Goal: Task Accomplishment & Management: Manage account settings

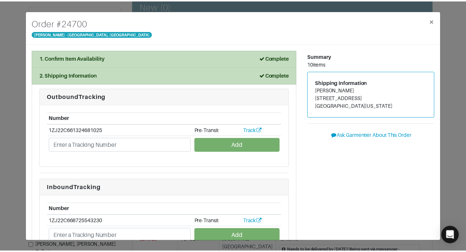
scroll to position [32, 0]
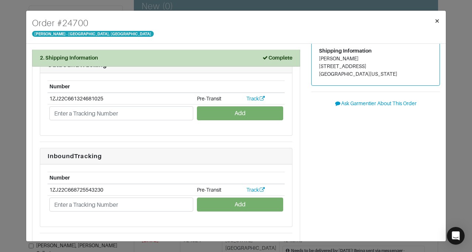
click at [436, 23] on span "×" at bounding box center [437, 21] width 6 height 10
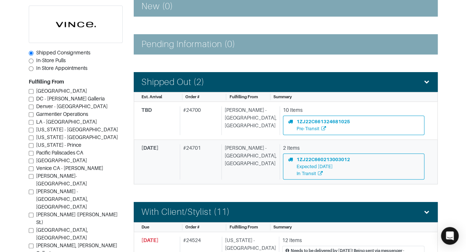
click at [233, 169] on div "[PERSON_NAME] - [GEOGRAPHIC_DATA], [GEOGRAPHIC_DATA]" at bounding box center [248, 162] width 55 height 36
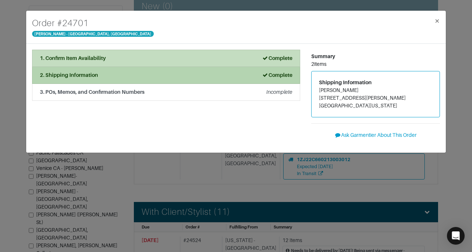
click at [255, 73] on div "2. Shipping Information Complete" at bounding box center [166, 75] width 252 height 8
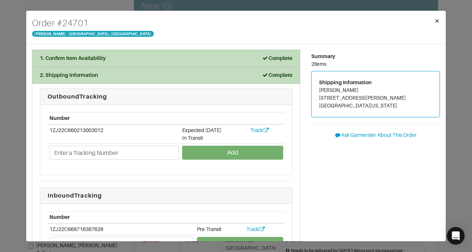
click at [438, 21] on span "×" at bounding box center [437, 21] width 6 height 10
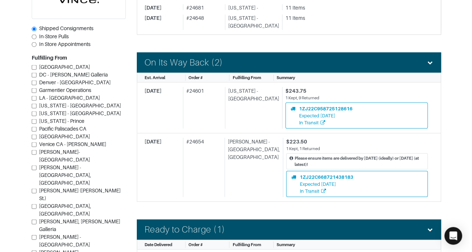
scroll to position [750, 0]
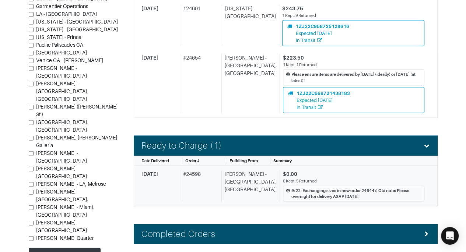
click at [366, 171] on div "$0.00" at bounding box center [354, 175] width 142 height 8
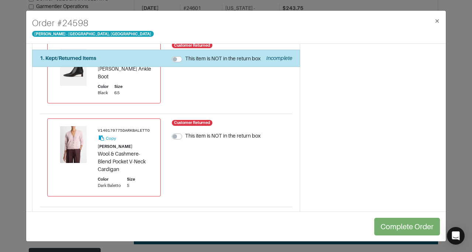
scroll to position [340, 0]
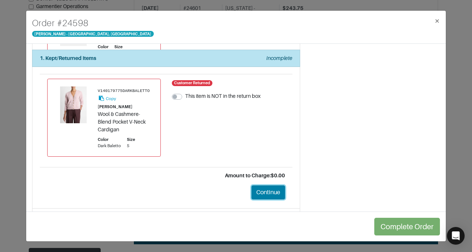
click at [257, 186] on button "Continue" at bounding box center [268, 193] width 34 height 14
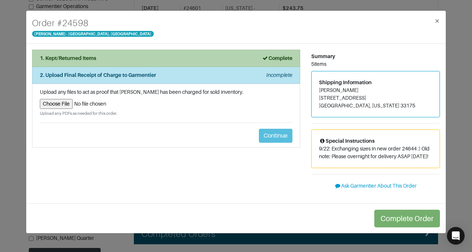
click at [221, 59] on div "1. Kept/Returned Items Complete" at bounding box center [166, 59] width 252 height 8
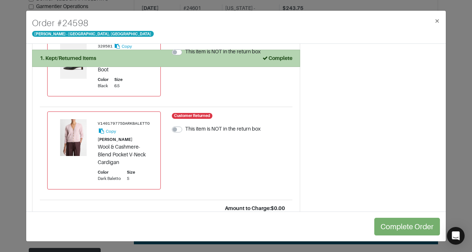
scroll to position [340, 0]
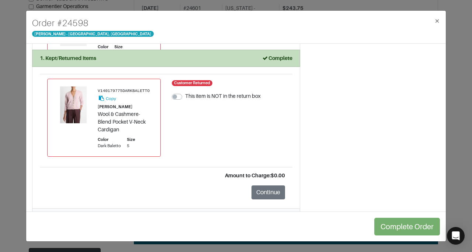
click at [268, 214] on em "Incomplete" at bounding box center [279, 217] width 26 height 6
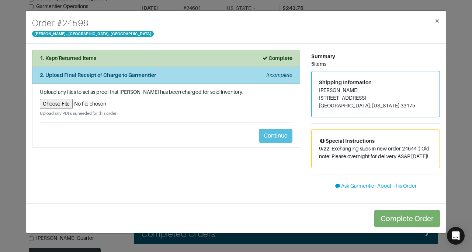
scroll to position [0, 0]
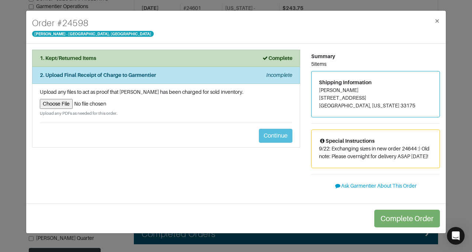
click at [59, 104] on input "file" at bounding box center [166, 104] width 252 height 10
type input "C:\fakepath\Garmentier Order 24598.pdf"
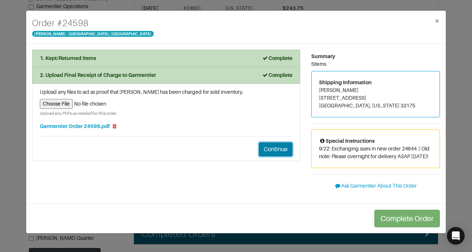
click at [272, 149] on button "Continue" at bounding box center [276, 150] width 34 height 14
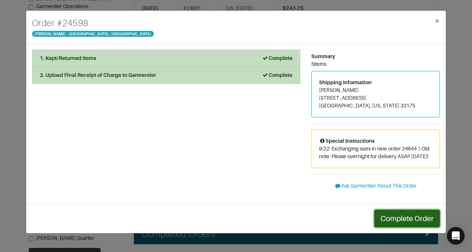
click at [400, 217] on button "Complete Order" at bounding box center [407, 219] width 66 height 18
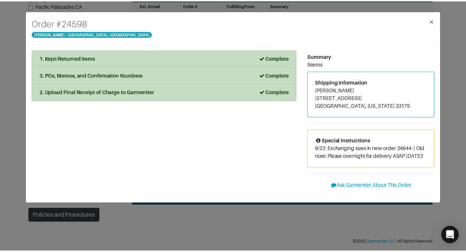
scroll to position [700, 0]
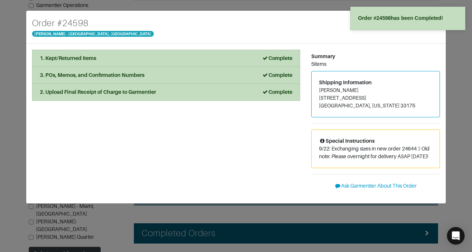
drag, startPoint x: 400, startPoint y: 217, endPoint x: 462, endPoint y: 80, distance: 150.8
click at [462, 80] on div "Order # 24598 [PERSON_NAME] - [GEOGRAPHIC_DATA], [GEOGRAPHIC_DATA] × 1. Kept/Re…" at bounding box center [236, 126] width 472 height 252
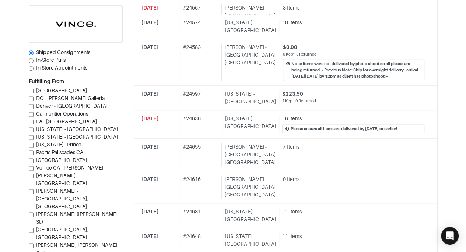
scroll to position [448, 0]
click at [290, 143] on div "7 Items" at bounding box center [354, 147] width 142 height 8
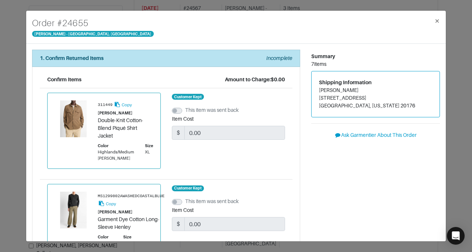
click at [9, 142] on div "Order # 24655 [PERSON_NAME] - [GEOGRAPHIC_DATA], [GEOGRAPHIC_DATA] × 1. Confirm…" at bounding box center [236, 126] width 472 height 252
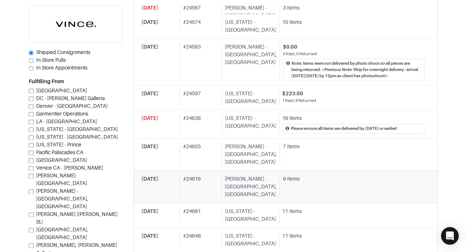
click at [201, 175] on div "# 24616" at bounding box center [199, 186] width 39 height 23
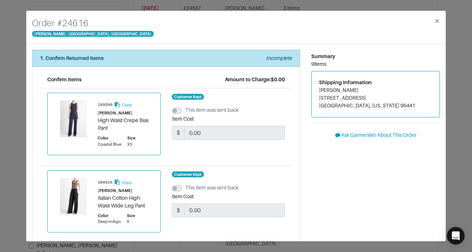
click at [8, 122] on div "Order # 24616 [PERSON_NAME] - [GEOGRAPHIC_DATA], [GEOGRAPHIC_DATA] × 1. Confirm…" at bounding box center [236, 126] width 472 height 252
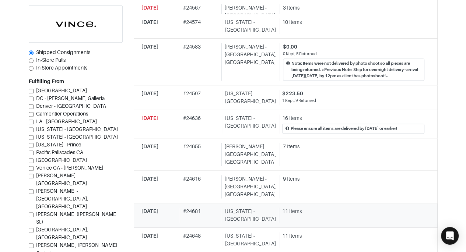
click at [186, 208] on div "# 24681" at bounding box center [199, 215] width 39 height 15
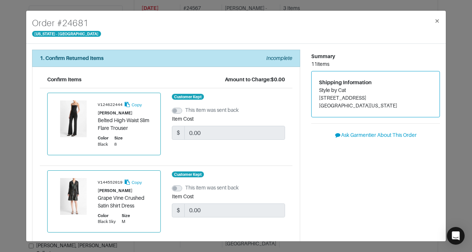
click at [0, 98] on div "Order # 24681 [US_STATE] - [GEOGRAPHIC_DATA] × 1. Confirm Returned Items Incomp…" at bounding box center [236, 126] width 472 height 252
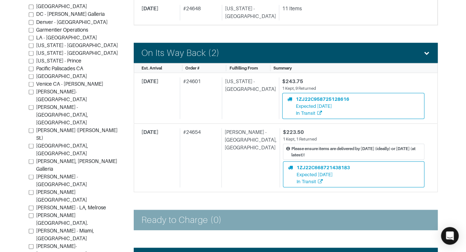
scroll to position [681, 0]
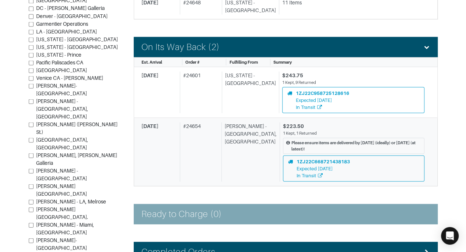
click at [174, 122] on div "[DATE]" at bounding box center [159, 151] width 35 height 59
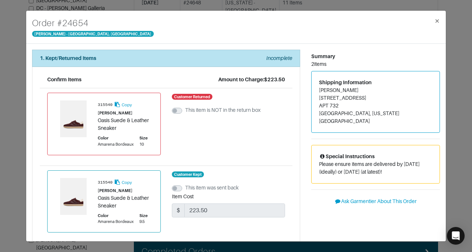
click at [21, 42] on div "Order # 24654 [PERSON_NAME] - [GEOGRAPHIC_DATA], [GEOGRAPHIC_DATA] × 1. Kept/Re…" at bounding box center [236, 126] width 472 height 252
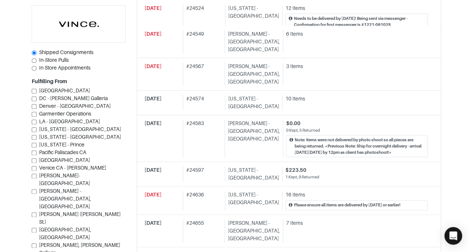
scroll to position [371, 0]
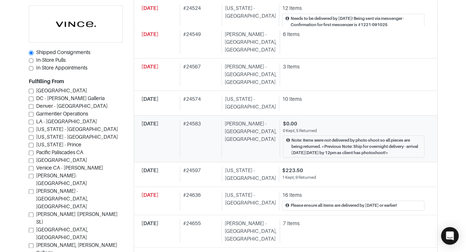
click at [162, 130] on div "[DATE]" at bounding box center [159, 139] width 35 height 38
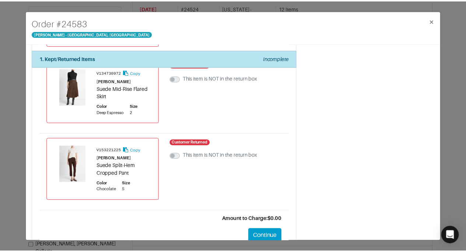
scroll to position [312, 0]
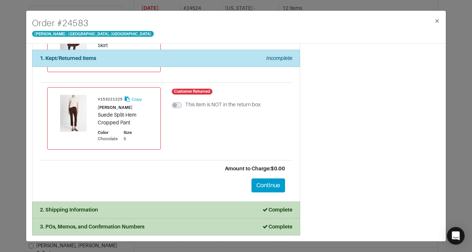
click at [18, 91] on div "Order # [GEOGRAPHIC_DATA][PERSON_NAME] × 1. Kept/Returned Items Incomplete Conf…" at bounding box center [236, 126] width 472 height 252
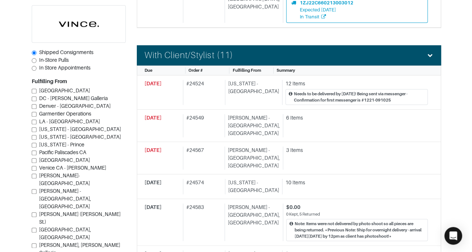
scroll to position [286, 0]
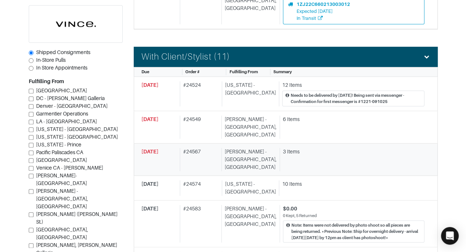
click at [184, 151] on div "# 24567" at bounding box center [199, 159] width 39 height 23
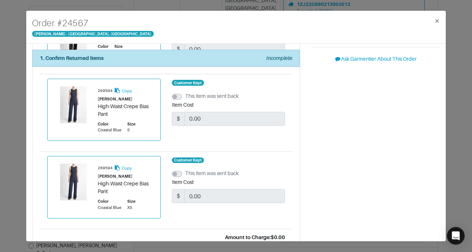
scroll to position [150, 0]
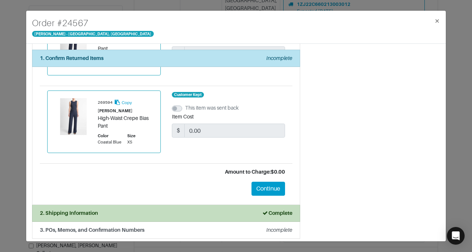
click at [20, 93] on div "Order # [GEOGRAPHIC_DATA][PERSON_NAME] × 1. Confirm Returned Items Incomplete C…" at bounding box center [236, 126] width 472 height 252
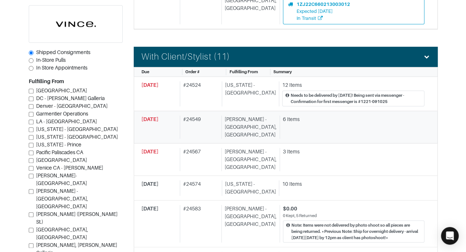
click at [193, 124] on div "# 24549" at bounding box center [199, 127] width 39 height 23
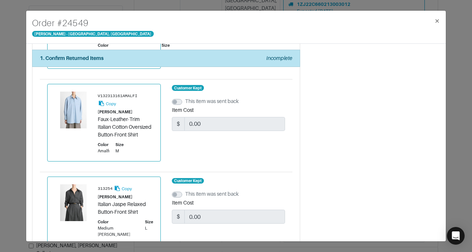
scroll to position [445, 0]
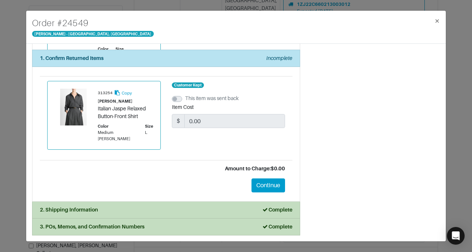
click at [13, 103] on div "Order # [GEOGRAPHIC_DATA][PERSON_NAME] × 1. Confirm Returned Items Incomplete C…" at bounding box center [236, 126] width 472 height 252
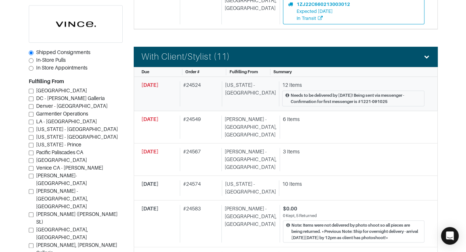
click at [166, 99] on div "[DATE]" at bounding box center [160, 93] width 36 height 25
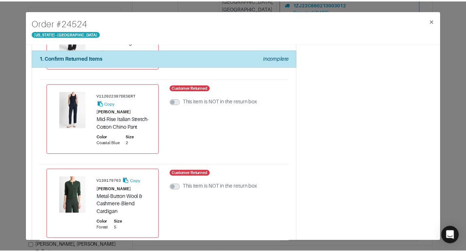
scroll to position [822, 0]
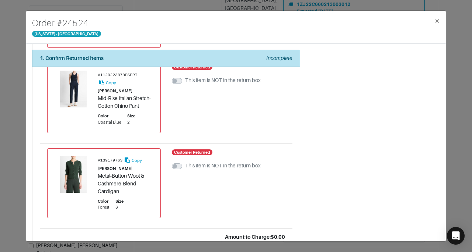
click at [15, 117] on div "Order # 24524 [US_STATE] - [GEOGRAPHIC_DATA] × 1. Confirm Returned Items Incomp…" at bounding box center [236, 126] width 472 height 252
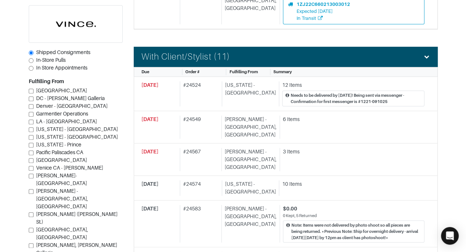
click at [10, 109] on section "| Retail Solutions Hi, [PERSON_NAME] ! Menu Home Logout Home Orders Shipped Con…" at bounding box center [233, 199] width 466 height 970
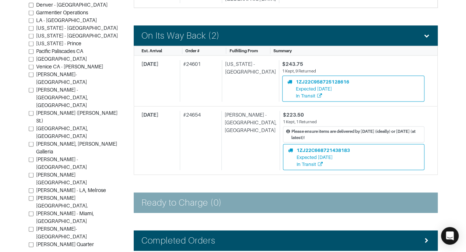
scroll to position [700, 0]
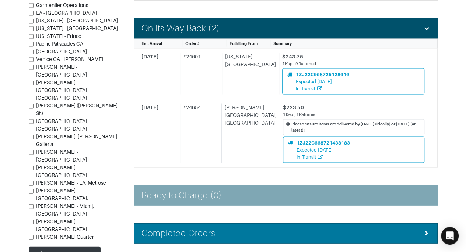
click at [176, 229] on h4 "Completed Orders" at bounding box center [179, 234] width 74 height 11
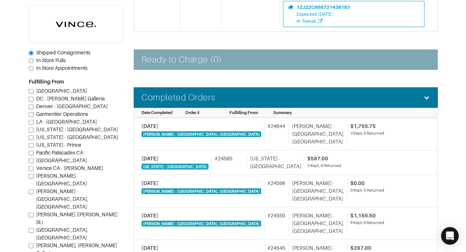
scroll to position [845, 0]
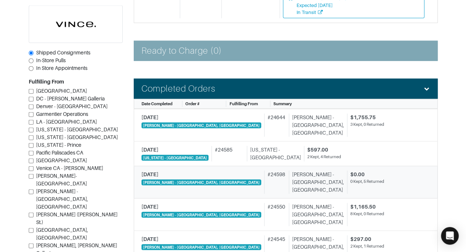
click at [378, 171] on div "$0.00 0 Kept, 5 Returned" at bounding box center [385, 182] width 77 height 23
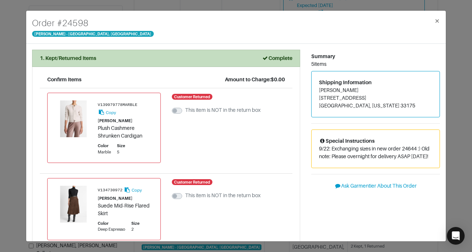
click at [454, 186] on div "Order # 24598 [PERSON_NAME] - [GEOGRAPHIC_DATA], [GEOGRAPHIC_DATA] × 1. Kept/Re…" at bounding box center [236, 126] width 472 height 252
